Goal: Find specific page/section: Find specific page/section

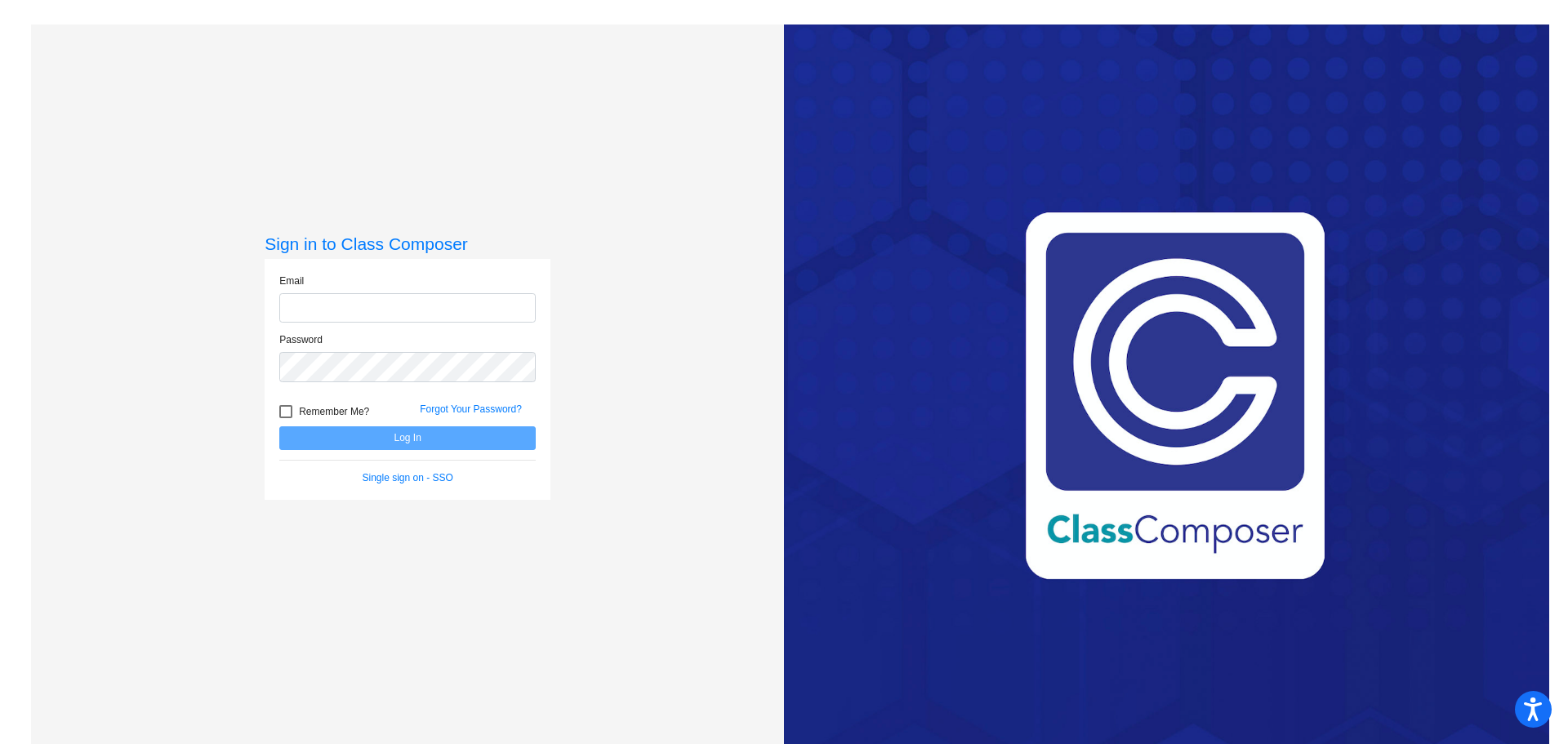
type input "[PERSON_NAME][EMAIL_ADDRESS][PERSON_NAME][DOMAIN_NAME]"
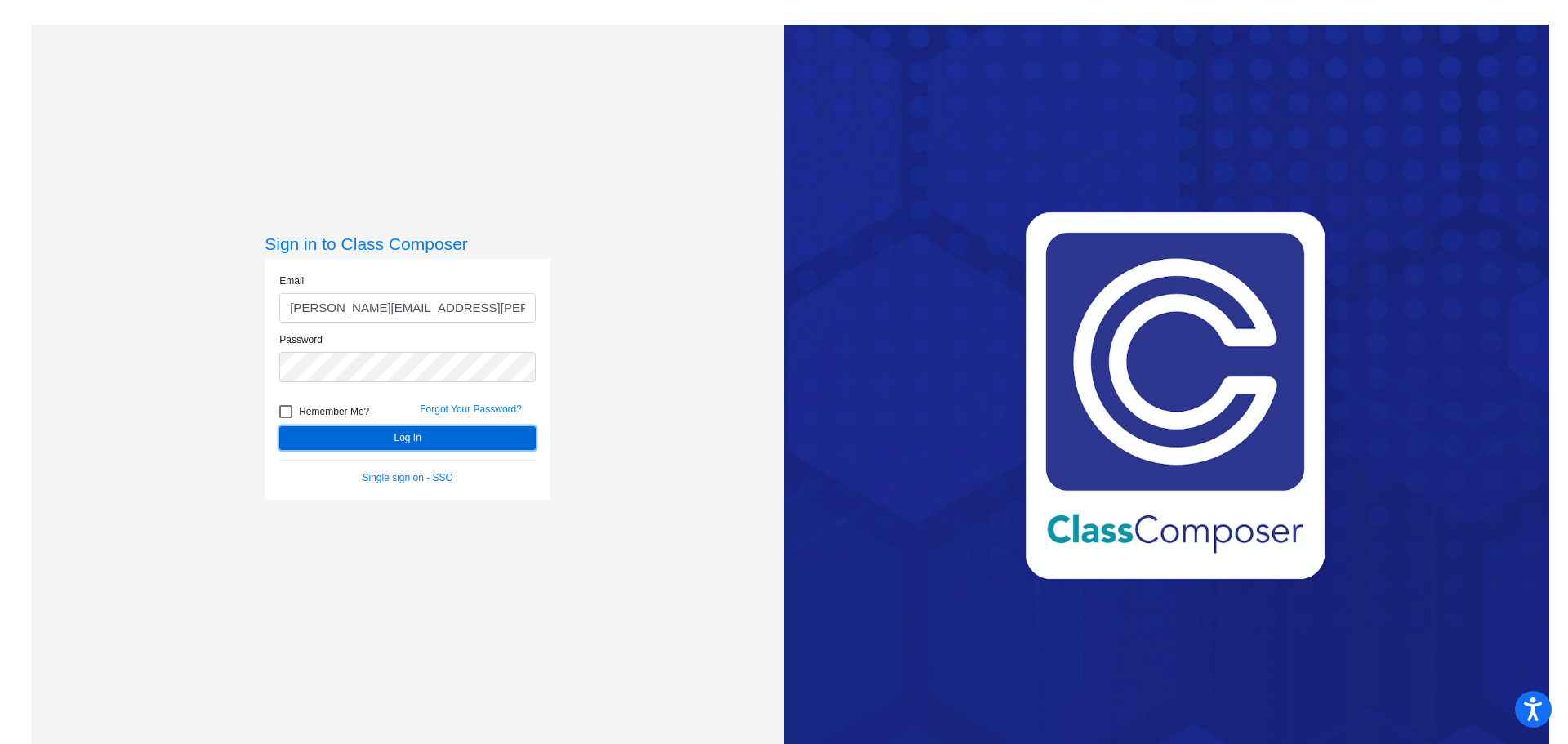
click at [461, 435] on button "Log In" at bounding box center [407, 438] width 257 height 24
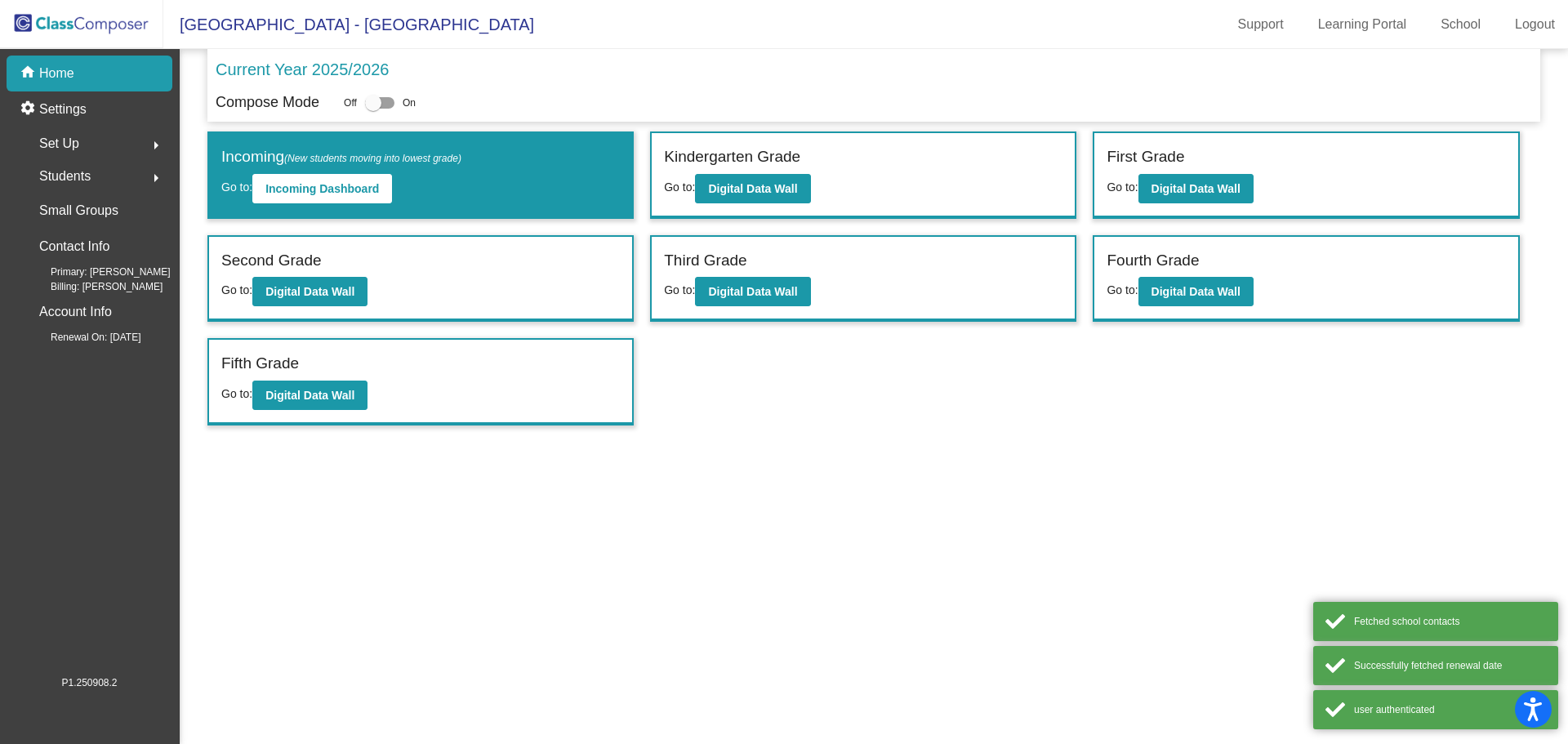
click at [1020, 288] on div "Third Grade Go to: Digital Data Wall" at bounding box center [863, 278] width 423 height 84
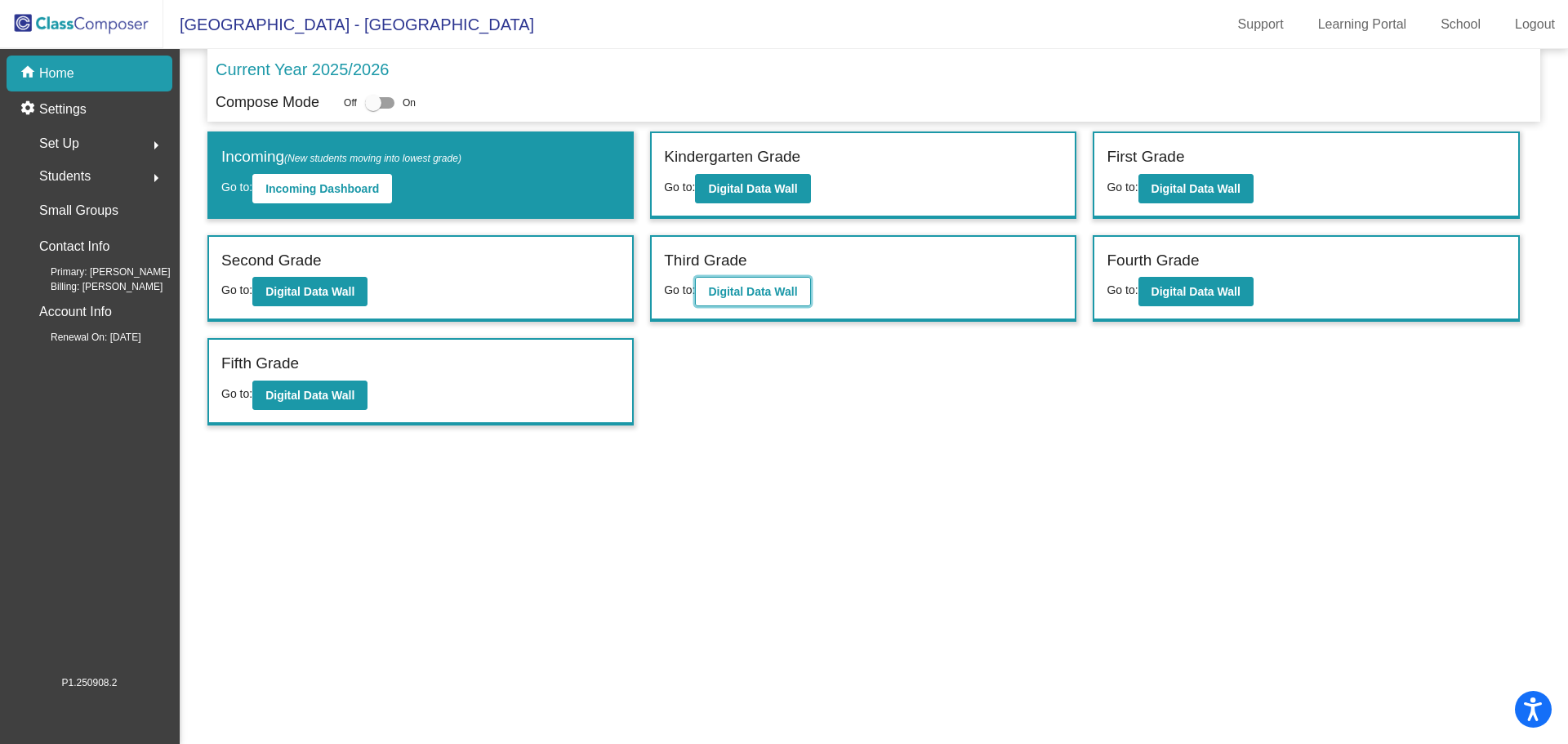
click at [745, 299] on b "Digital Data Wall" at bounding box center [753, 291] width 89 height 13
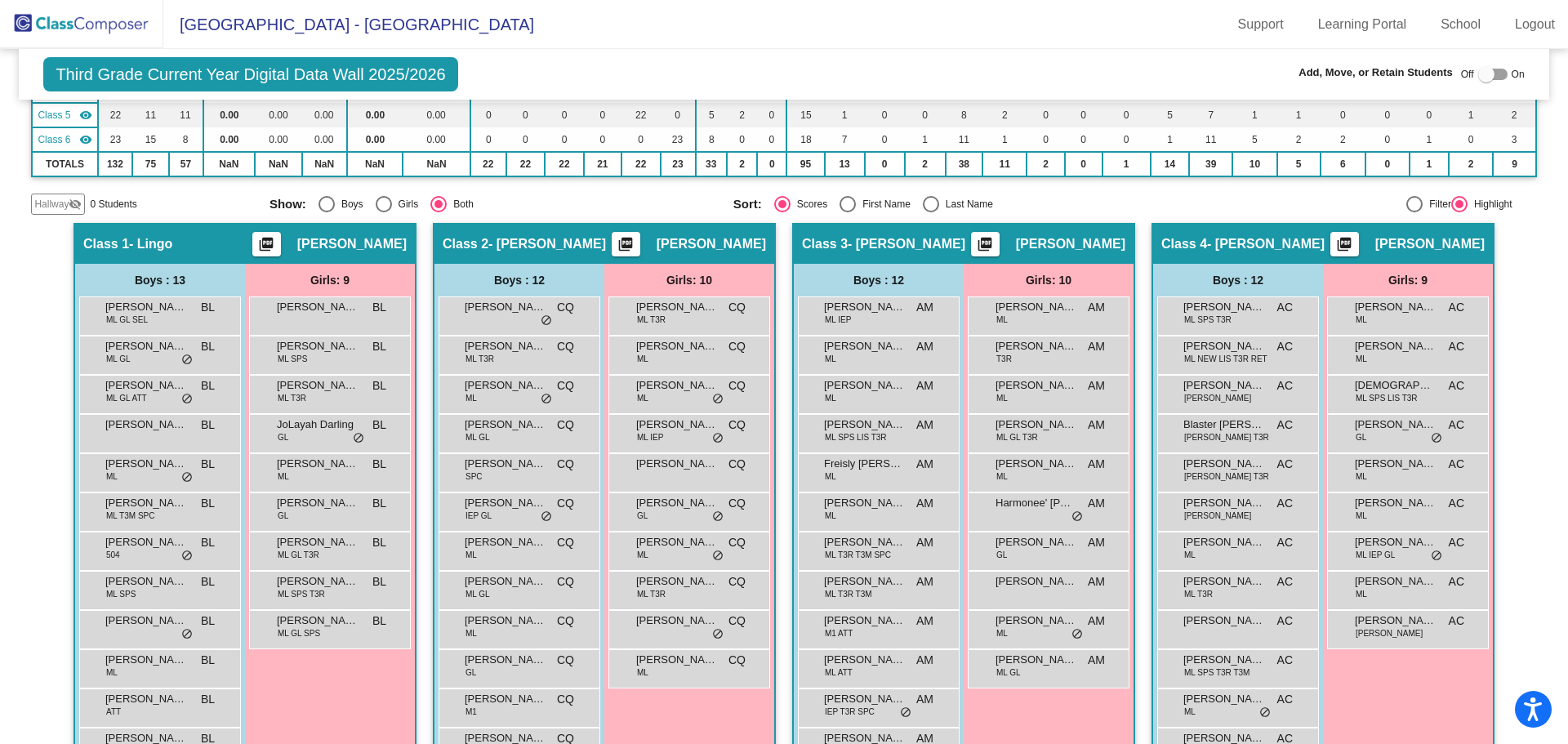
scroll to position [490, 0]
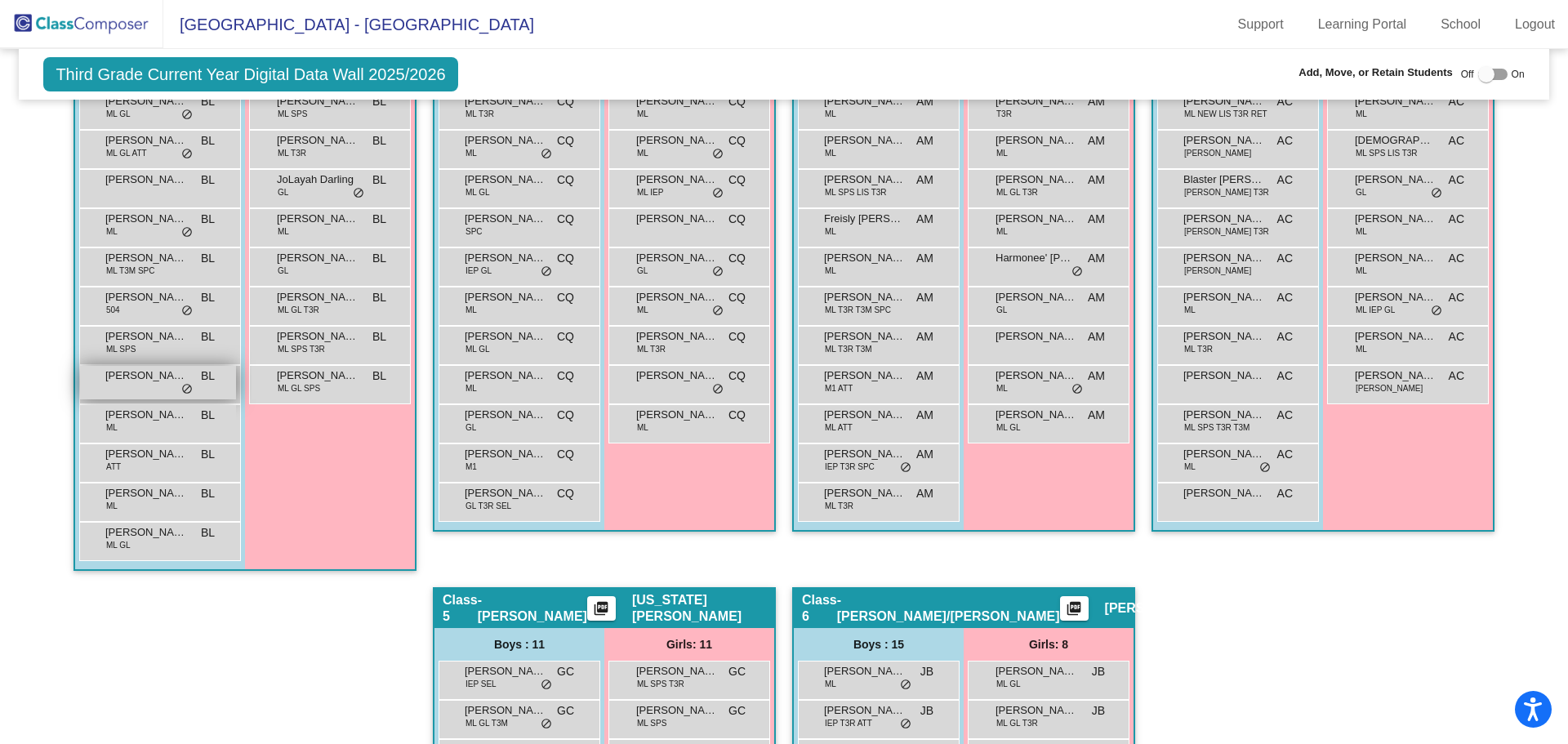
click at [153, 382] on span "[PERSON_NAME]" at bounding box center [145, 376] width 81 height 16
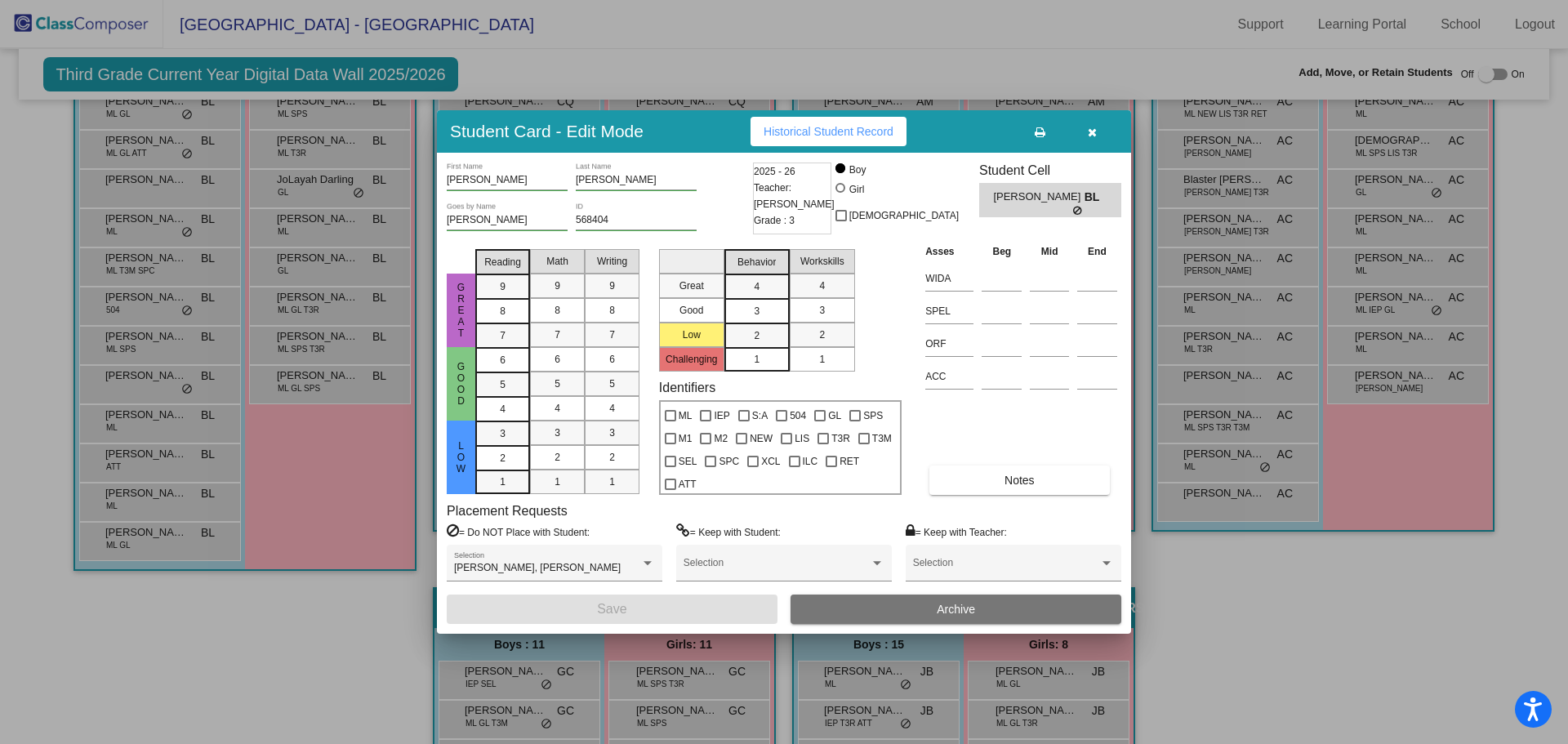
click at [1099, 133] on button "button" at bounding box center [1091, 131] width 52 height 29
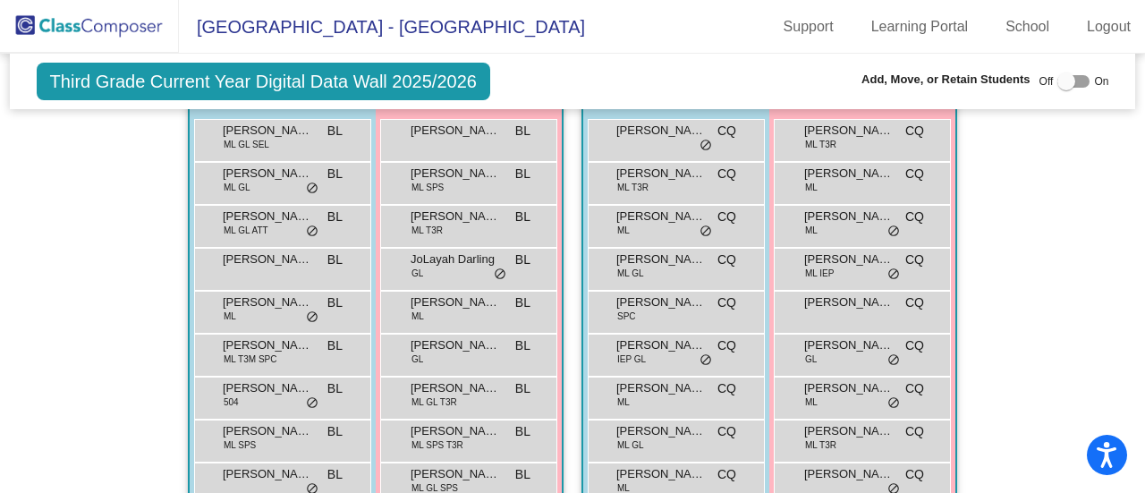
scroll to position [596, 0]
